Goal: Task Accomplishment & Management: Manage account settings

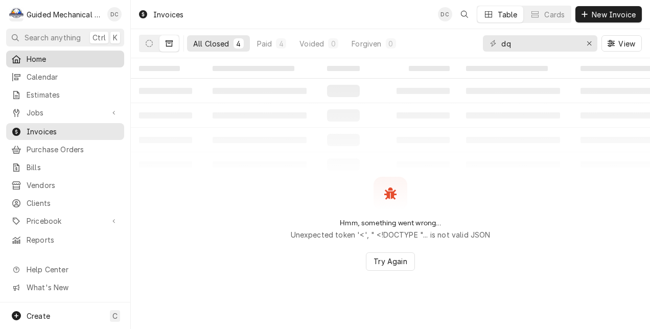
click at [67, 58] on span "Home" at bounding box center [73, 59] width 93 height 11
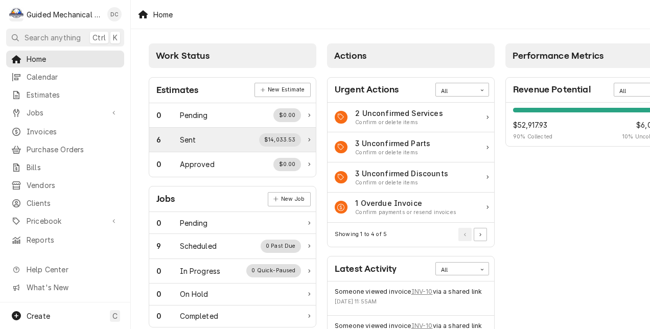
click at [230, 137] on div "6 Sent $14,033.53" at bounding box center [228, 139] width 145 height 13
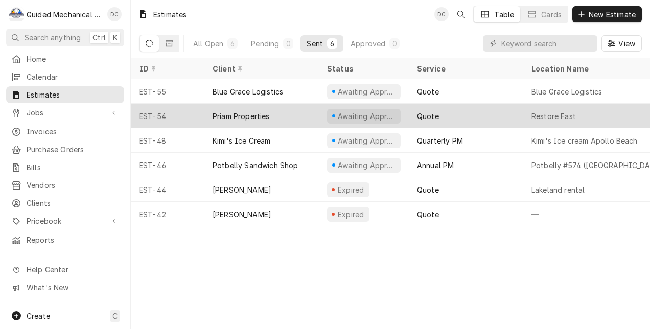
click at [306, 113] on div "Priam Properties" at bounding box center [262, 116] width 115 height 25
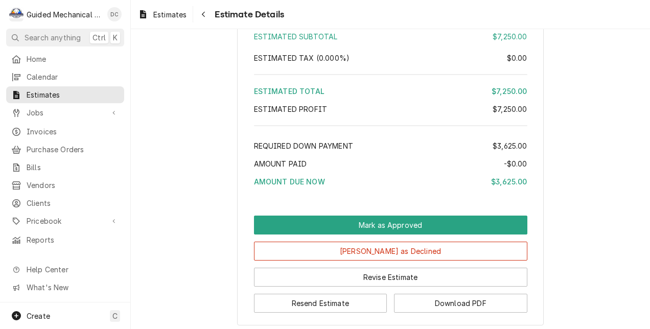
scroll to position [1150, 0]
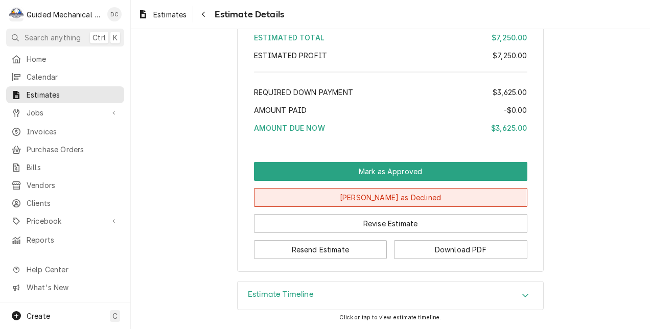
click at [325, 200] on button "Mark as Declined" at bounding box center [391, 197] width 274 height 19
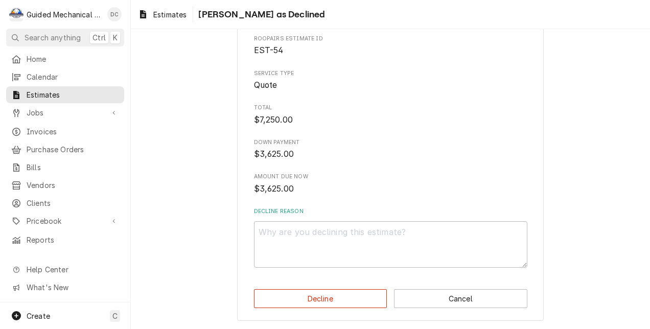
scroll to position [53, 0]
click at [329, 292] on button "Decline" at bounding box center [320, 298] width 133 height 19
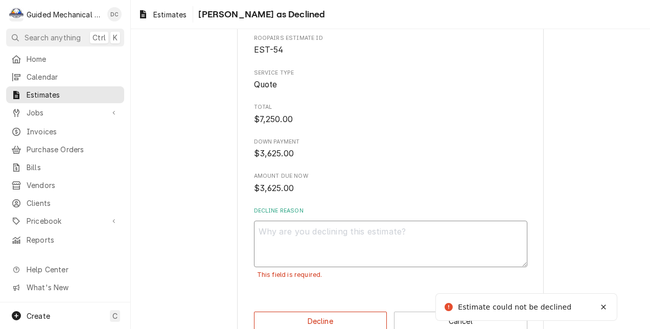
click at [436, 245] on textarea "Decline Reason" at bounding box center [391, 244] width 274 height 47
type textarea "x"
type textarea "g"
type textarea "x"
type textarea "go"
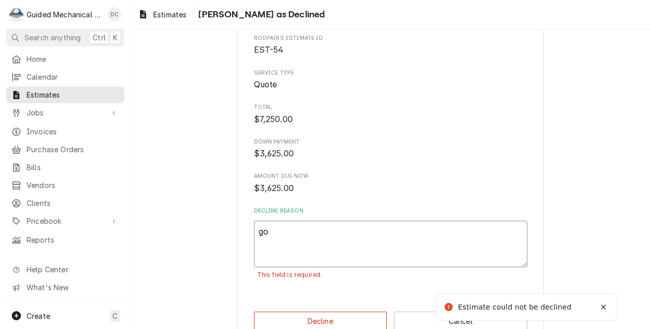
type textarea "x"
type textarea "goi"
type textarea "x"
type textarea "goin"
type textarea "x"
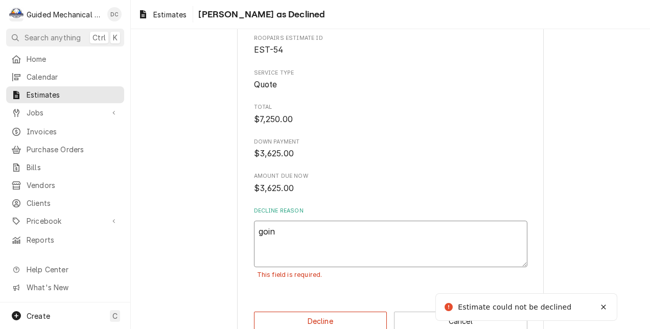
type textarea "going"
type textarea "x"
type textarea "going"
type textarea "x"
type textarea "going w"
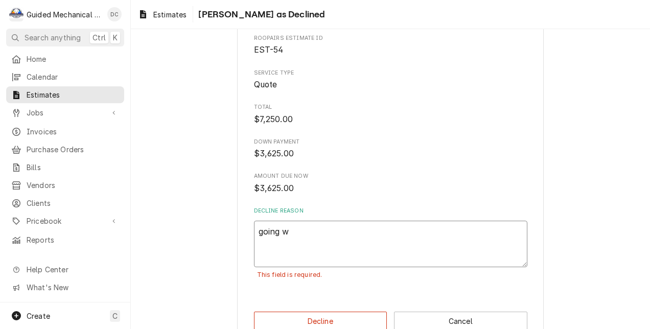
type textarea "x"
type textarea "going wi"
type textarea "x"
type textarea "going wit"
type textarea "x"
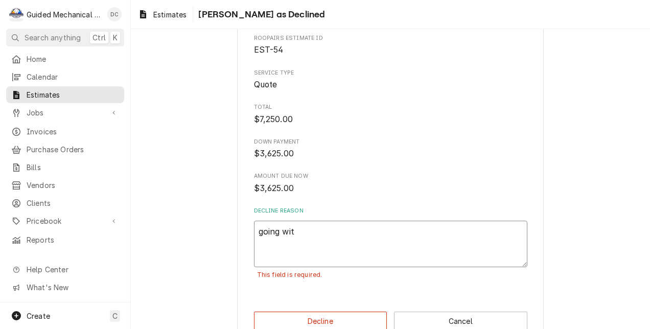
type textarea "going with"
type textarea "x"
type textarea "going with"
type textarea "x"
type textarea "going with c"
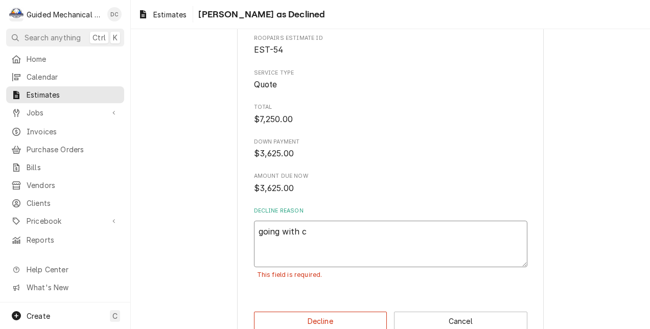
type textarea "x"
type textarea "going with cu"
type textarea "x"
type textarea "going with cur"
type textarea "x"
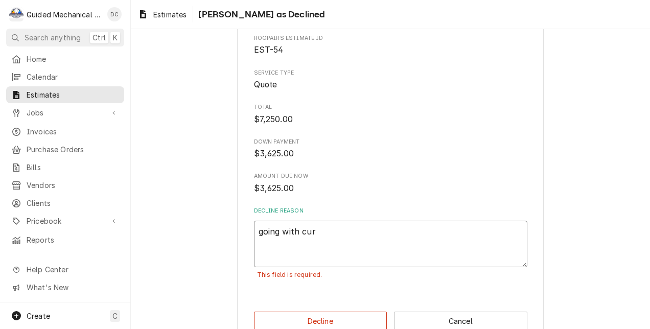
type textarea "going with curr"
type textarea "x"
type textarea "going with curre"
type textarea "x"
type textarea "going with curren"
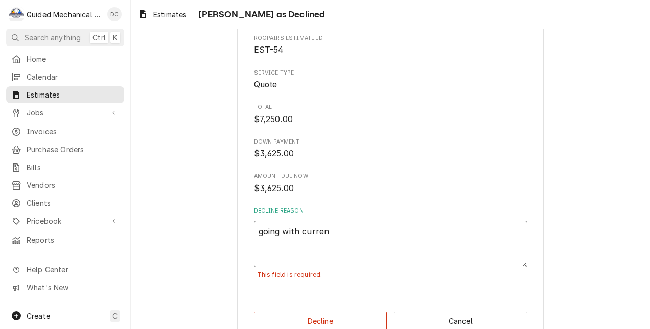
type textarea "x"
type textarea "going with current"
type textarea "x"
type textarea "going with current"
type textarea "x"
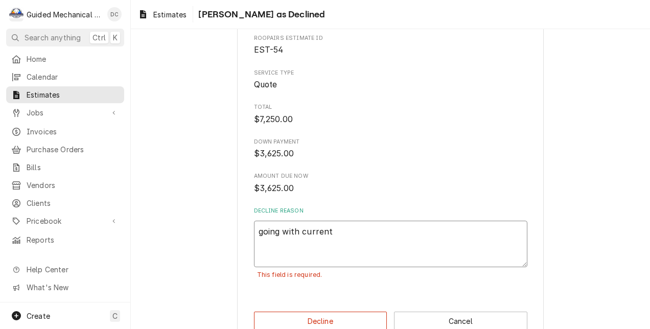
type textarea "going with current v"
type textarea "x"
type textarea "going with current ve"
type textarea "x"
type textarea "going with current ven"
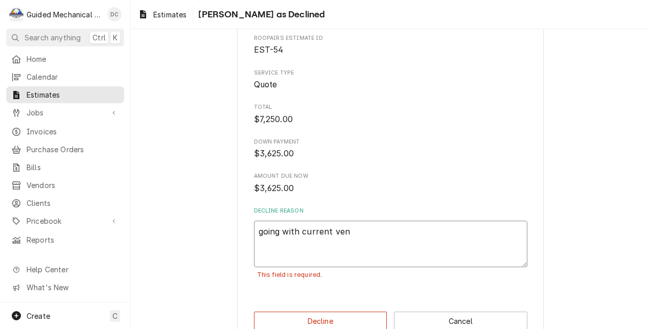
type textarea "x"
type textarea "going with current vend"
type textarea "x"
type textarea "going with current vendo"
type textarea "x"
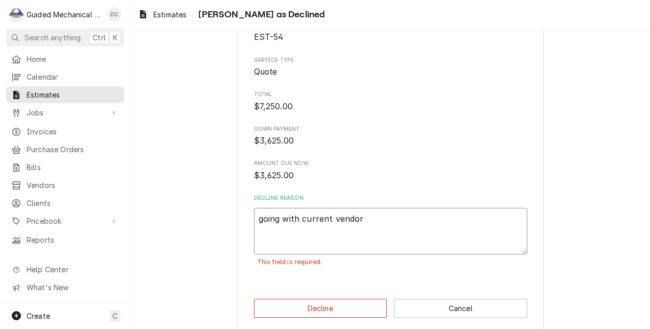
scroll to position [76, 0]
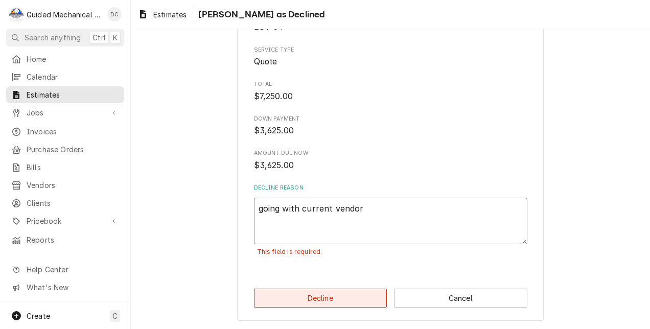
type textarea "going with current vendor"
click at [342, 300] on button "Decline" at bounding box center [320, 298] width 133 height 19
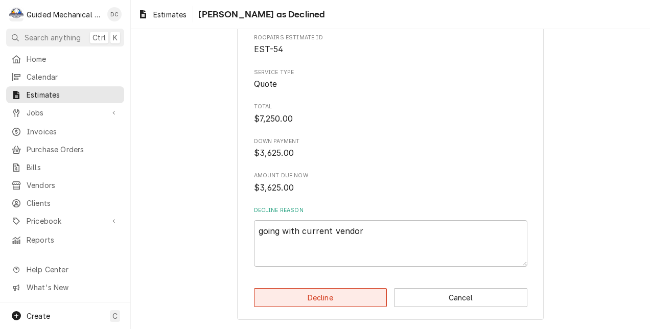
scroll to position [53, 0]
type textarea "x"
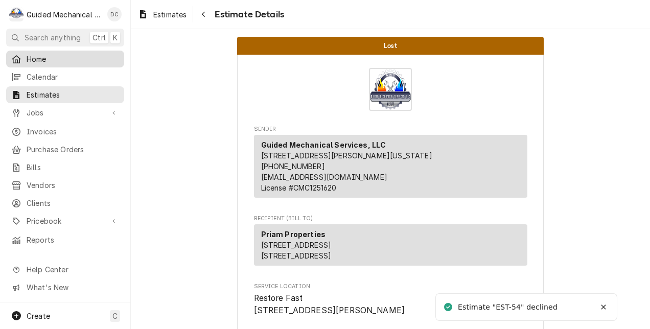
click at [48, 59] on span "Home" at bounding box center [73, 59] width 93 height 11
